Goal: Navigation & Orientation: Find specific page/section

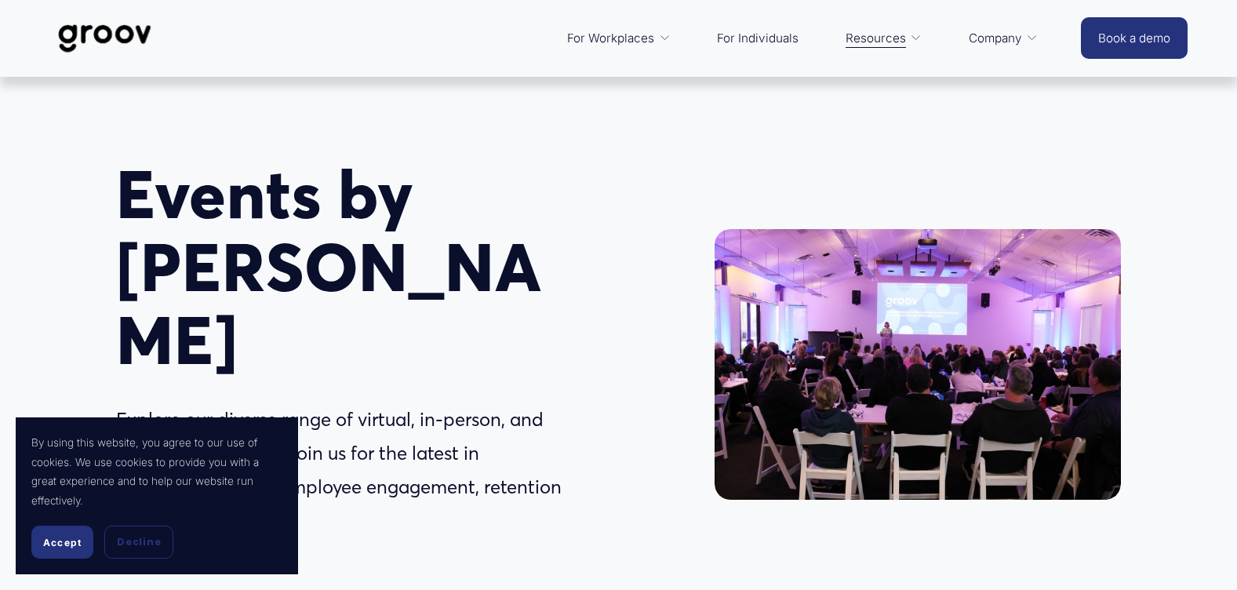
click at [49, 540] on span "Accept" at bounding box center [62, 542] width 38 height 12
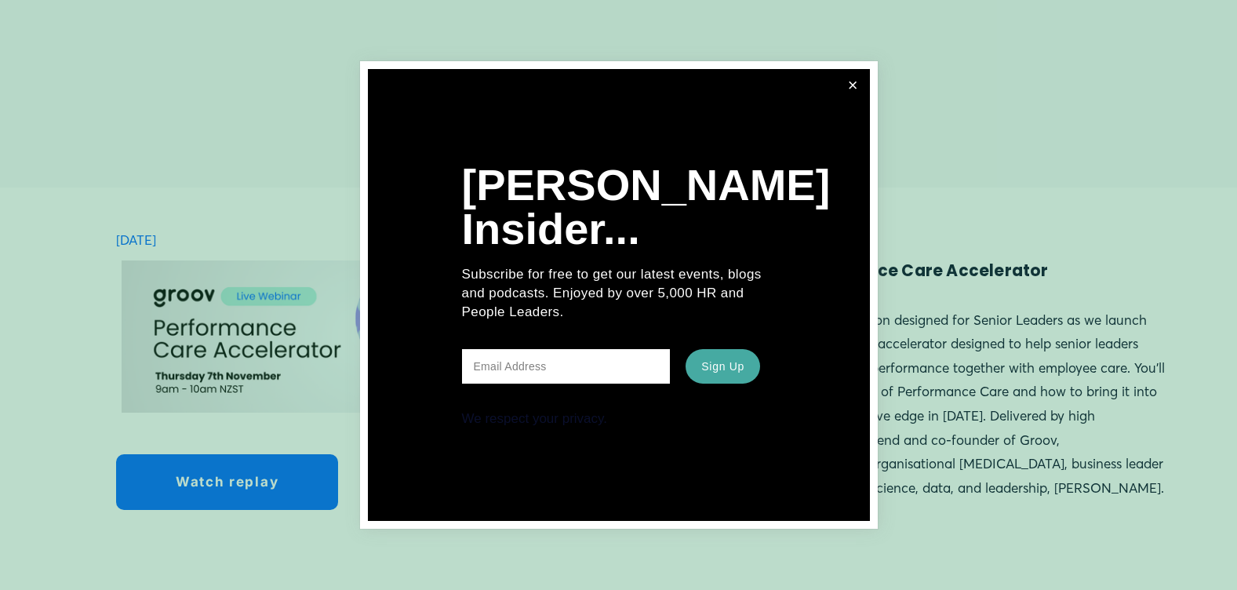
scroll to position [1490, 0]
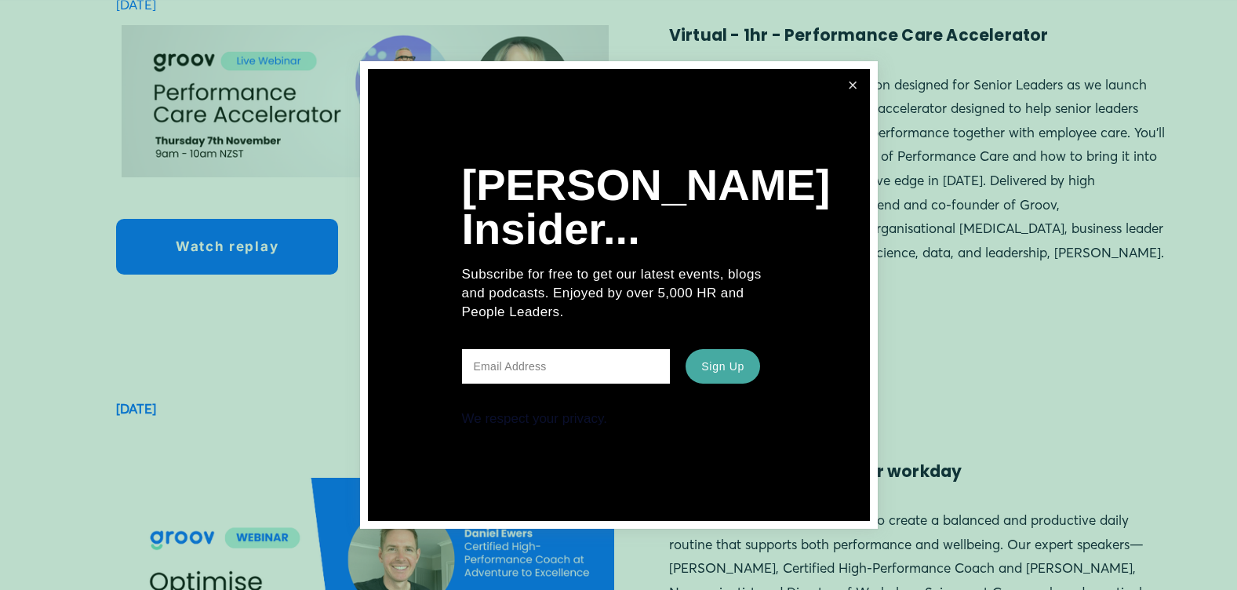
click at [844, 87] on link "Close" at bounding box center [852, 85] width 29 height 29
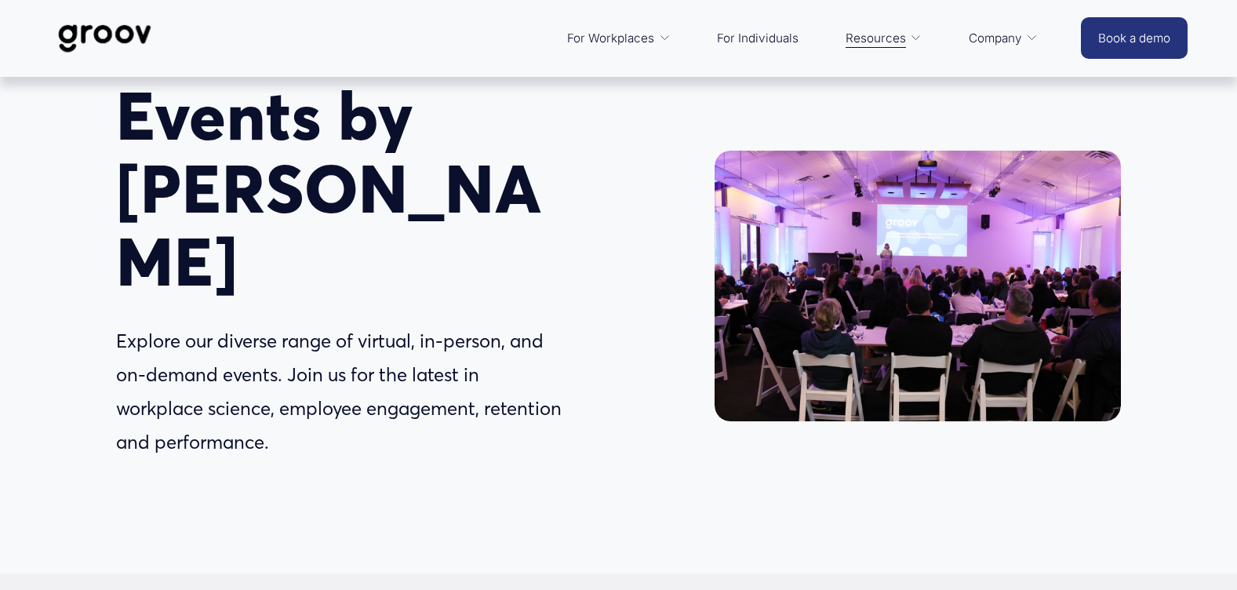
scroll to position [0, 0]
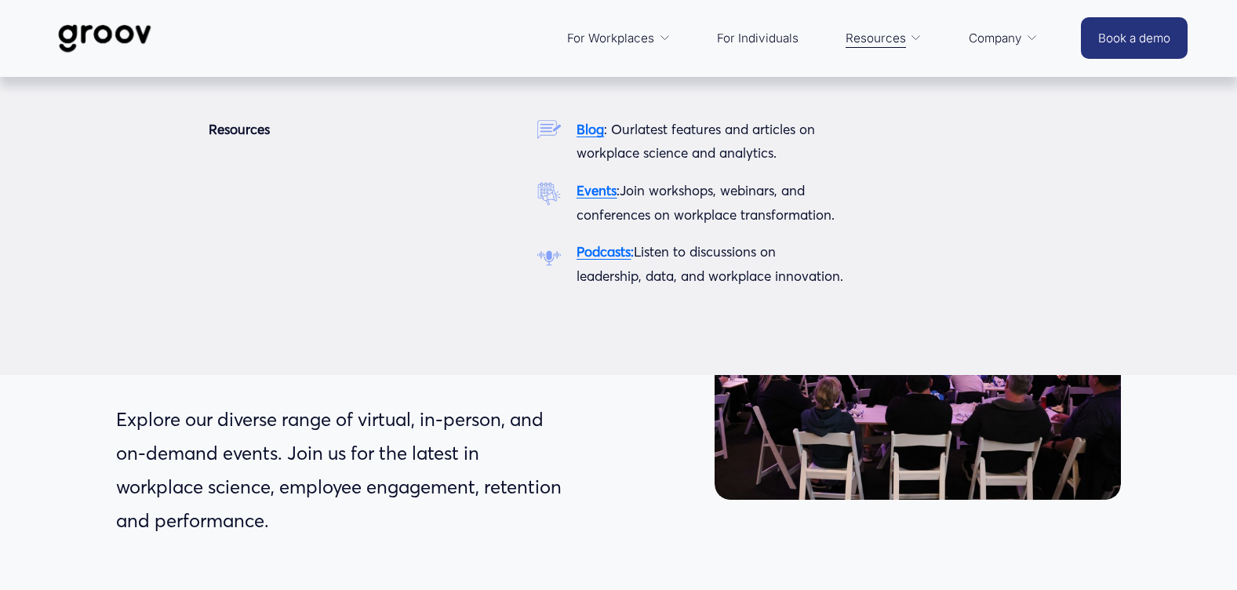
click at [870, 47] on span "Resources" at bounding box center [875, 38] width 60 height 22
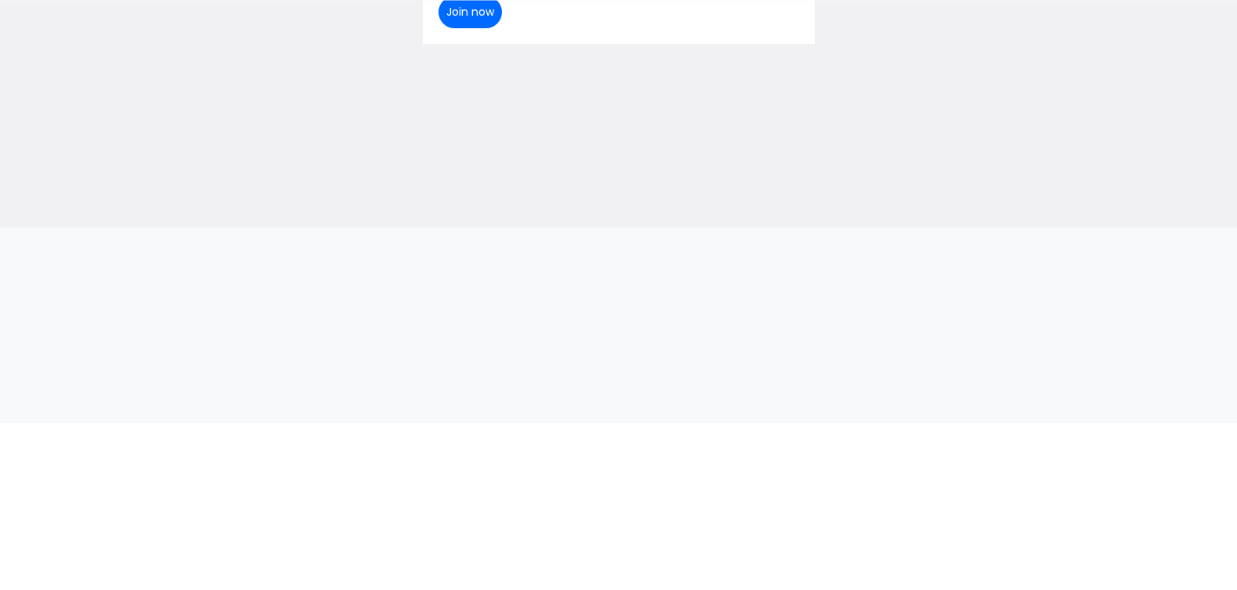
scroll to position [1098, 0]
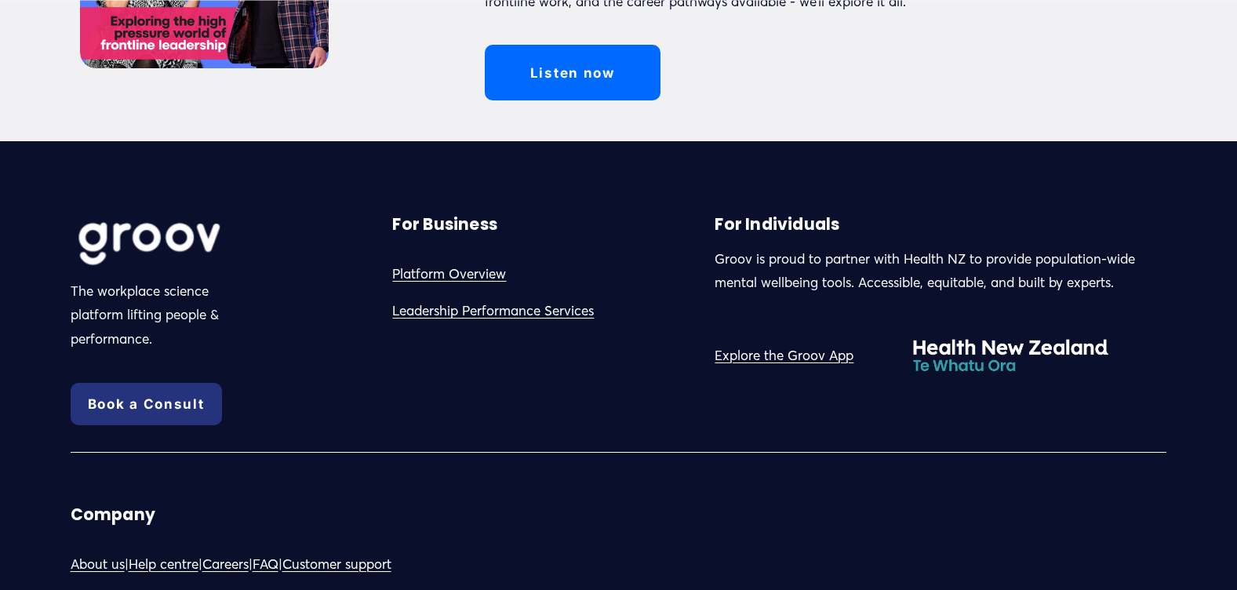
scroll to position [549, 0]
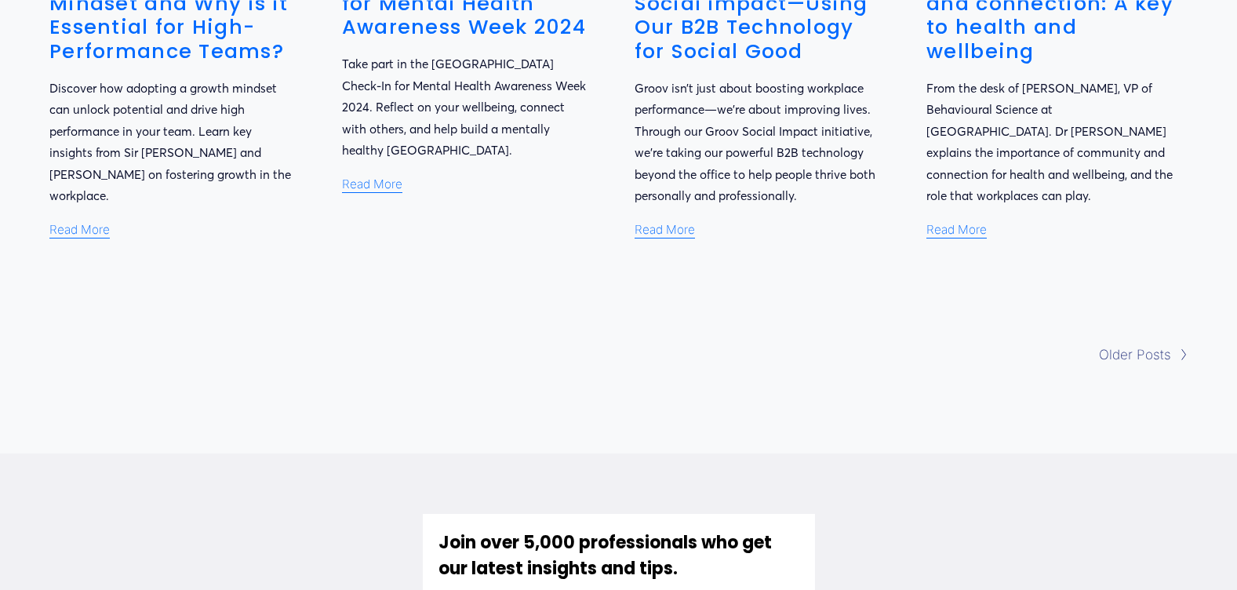
scroll to position [1333, 0]
